Goal: Transaction & Acquisition: Purchase product/service

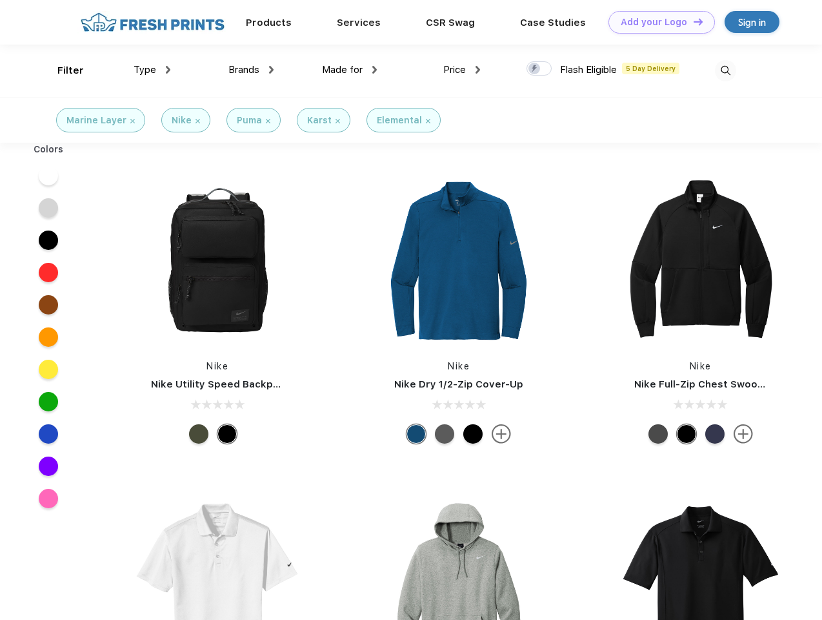
click at [657, 22] on link "Add your Logo Design Tool" at bounding box center [662, 22] width 107 height 23
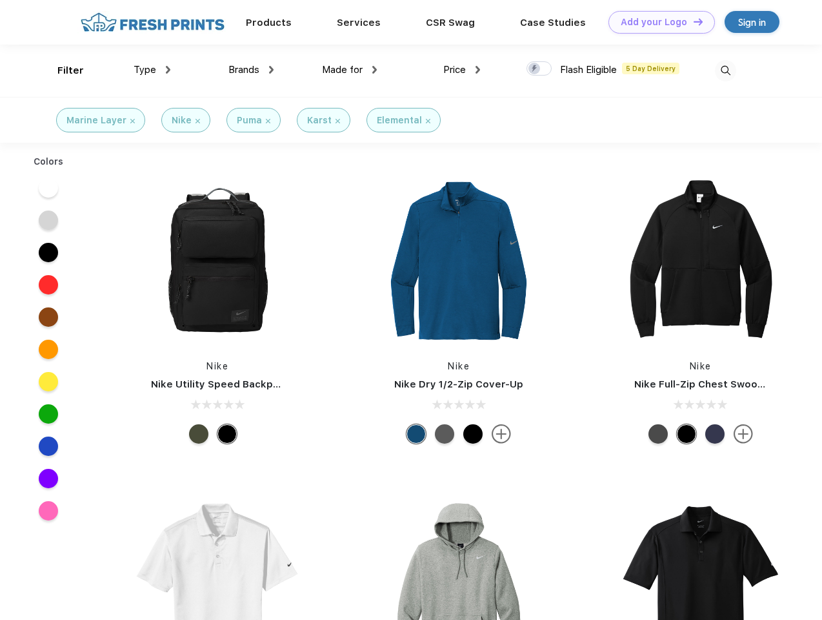
click at [0, 0] on div "Design Tool" at bounding box center [0, 0] width 0 height 0
click at [693, 21] on link "Add your Logo Design Tool" at bounding box center [662, 22] width 107 height 23
click at [62, 70] on div "Filter" at bounding box center [70, 70] width 26 height 15
click at [152, 70] on span "Type" at bounding box center [145, 70] width 23 height 12
click at [251, 70] on span "Brands" at bounding box center [244, 70] width 31 height 12
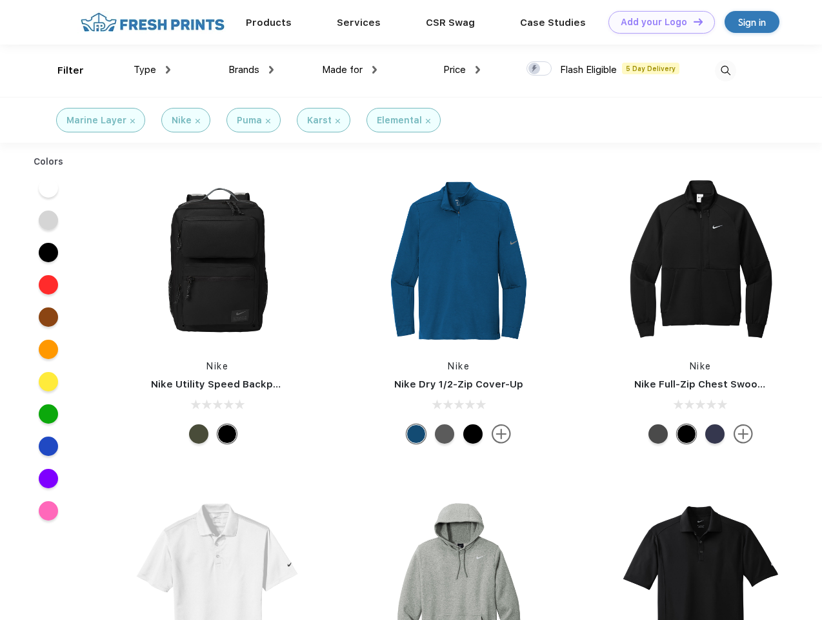
click at [350, 70] on span "Made for" at bounding box center [342, 70] width 41 height 12
click at [462, 70] on span "Price" at bounding box center [454, 70] width 23 height 12
click at [540, 69] on div at bounding box center [539, 68] width 25 height 14
click at [535, 69] on input "checkbox" at bounding box center [531, 65] width 8 height 8
click at [726, 70] on img at bounding box center [725, 70] width 21 height 21
